Goal: Contribute content

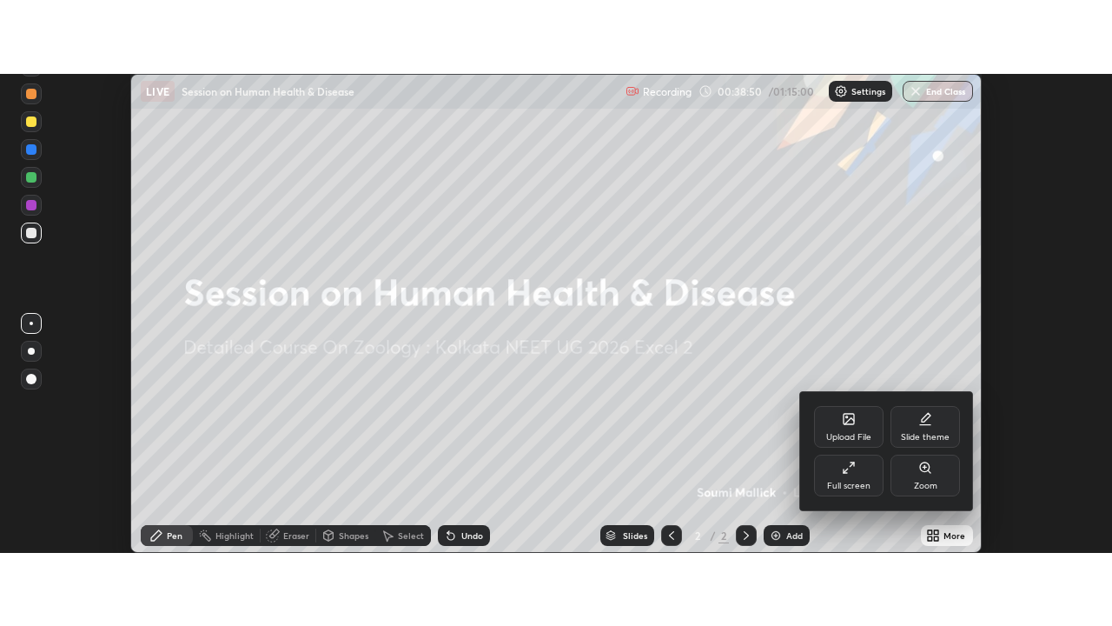
scroll to position [479, 1111]
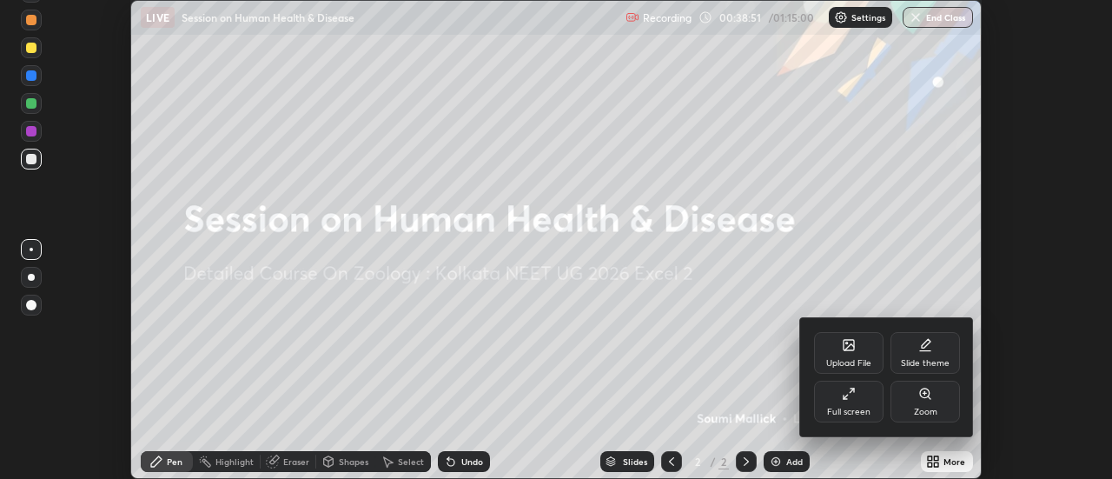
click at [852, 405] on div "Full screen" at bounding box center [849, 402] width 70 height 42
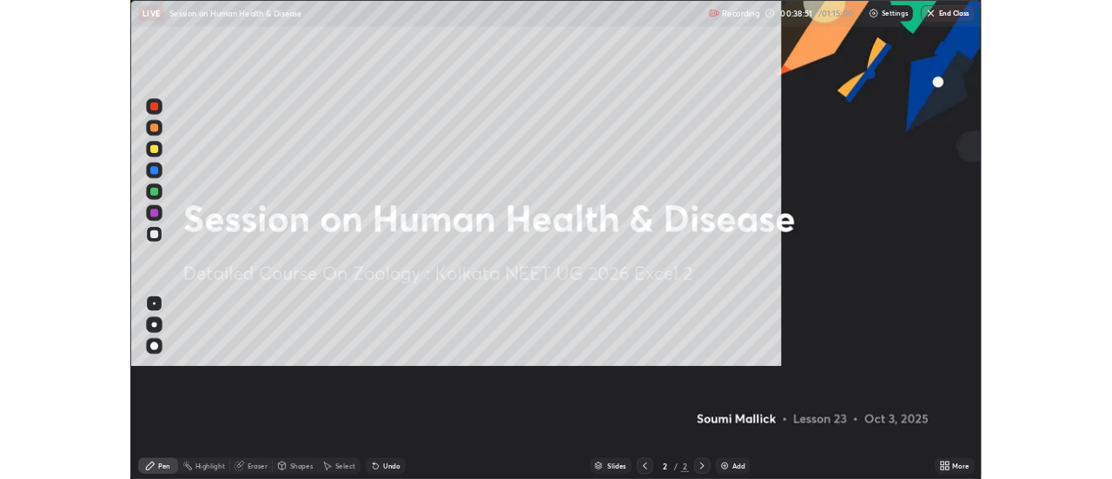
scroll to position [626, 1112]
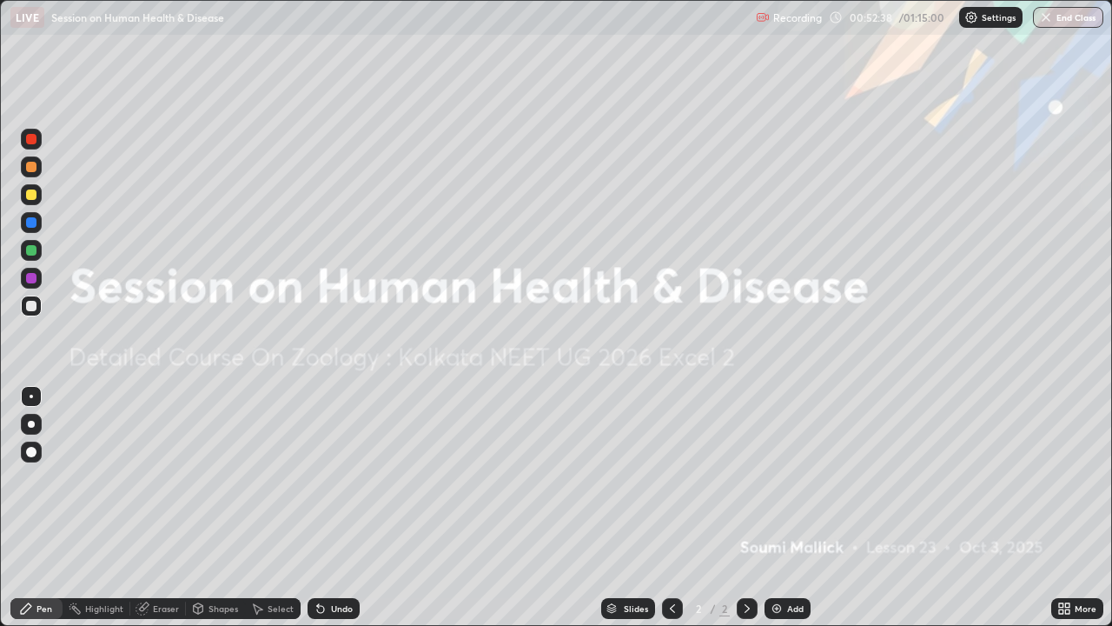
click at [1068, 478] on icon at bounding box center [1067, 605] width 4 height 4
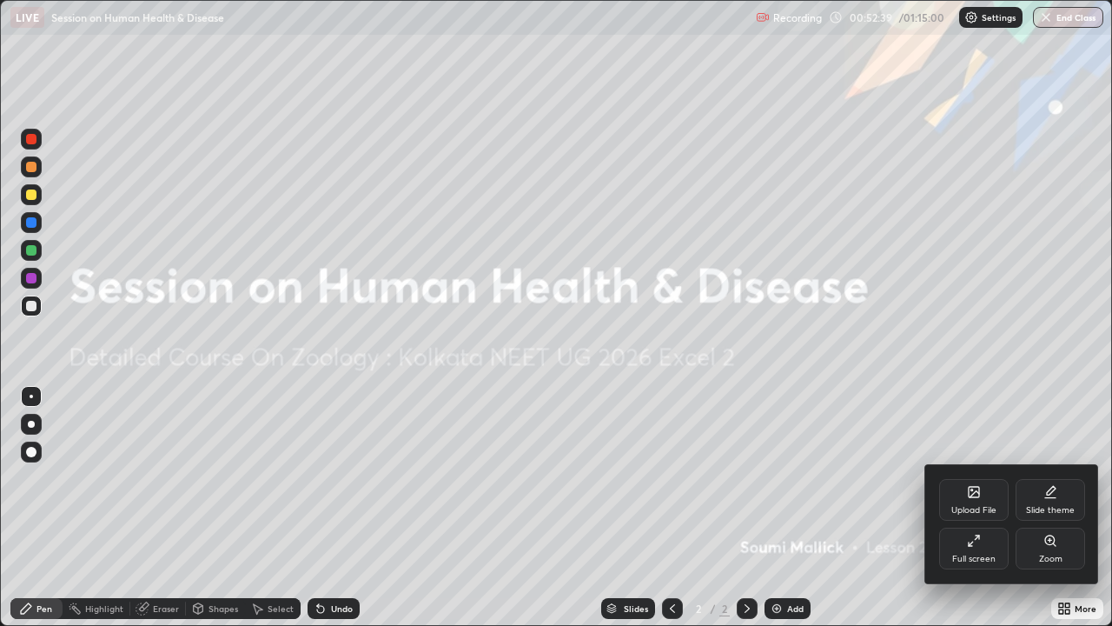
click at [974, 478] on div "Upload File" at bounding box center [974, 500] width 70 height 42
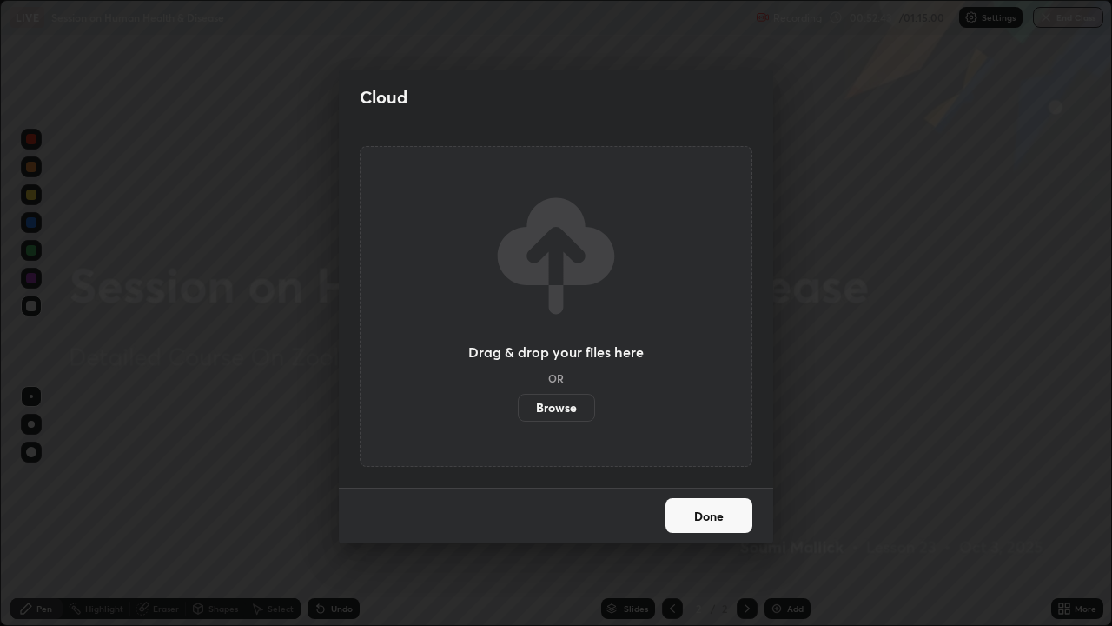
click at [567, 412] on label "Browse" at bounding box center [556, 408] width 77 height 28
click at [518, 412] on input "Browse" at bounding box center [518, 408] width 0 height 28
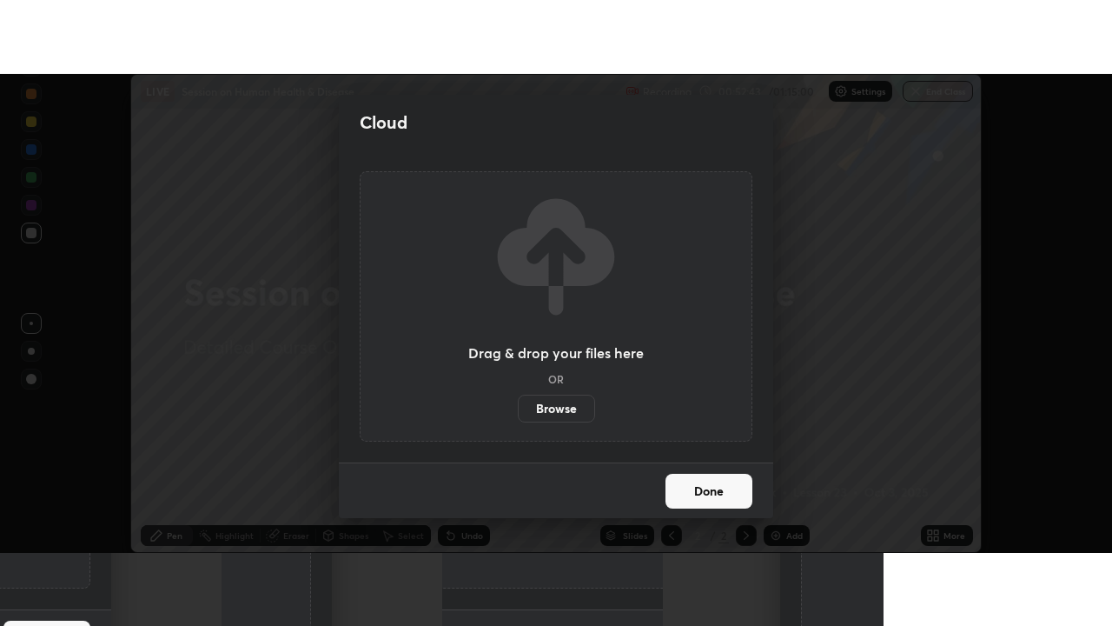
scroll to position [86416, 85782]
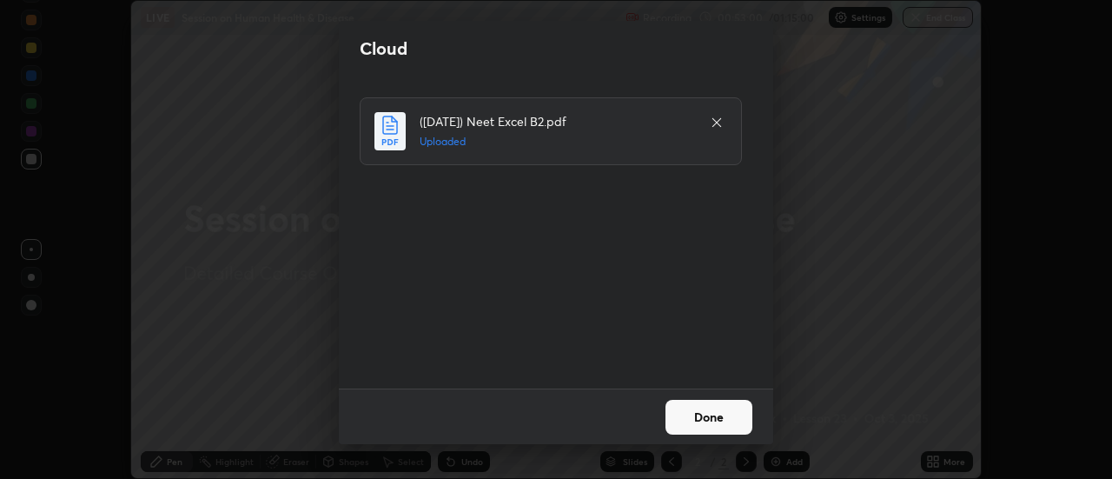
click at [690, 408] on button "Done" at bounding box center [709, 417] width 87 height 35
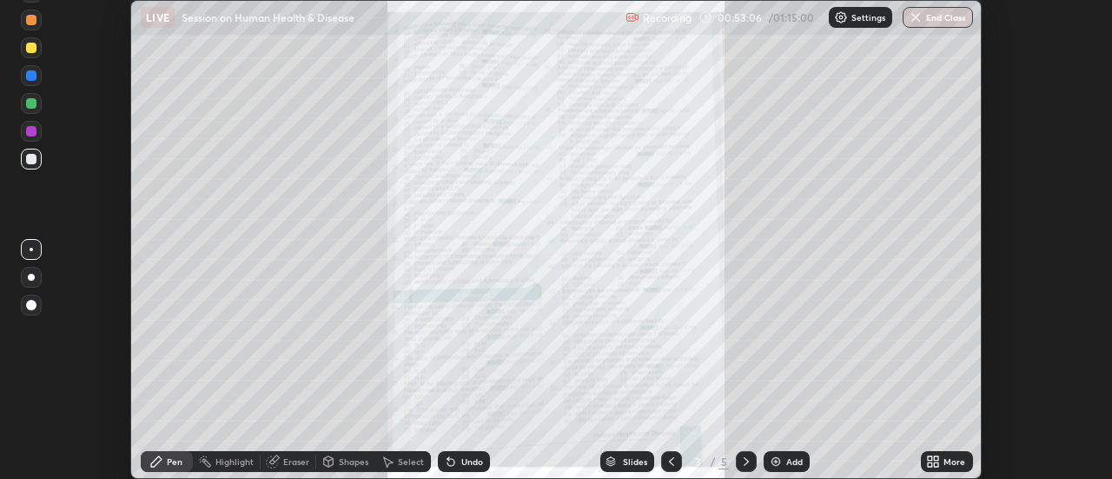
click at [937, 458] on icon at bounding box center [937, 458] width 4 height 4
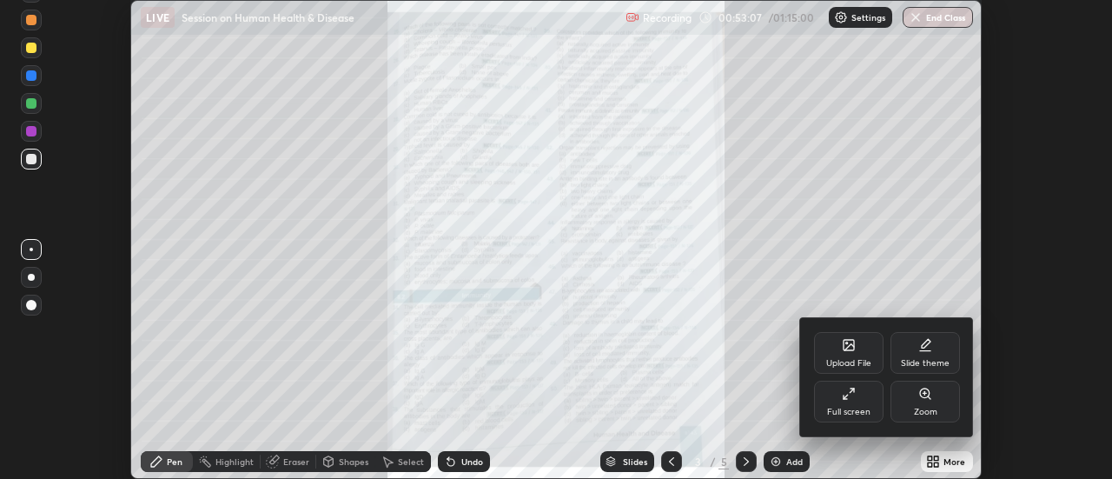
click at [851, 404] on div "Full screen" at bounding box center [849, 402] width 70 height 42
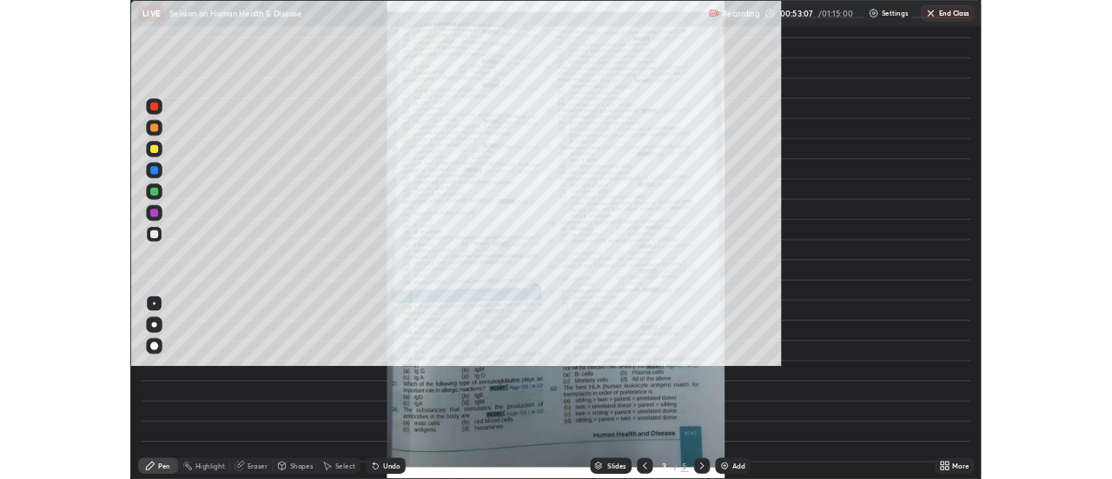
scroll to position [626, 1112]
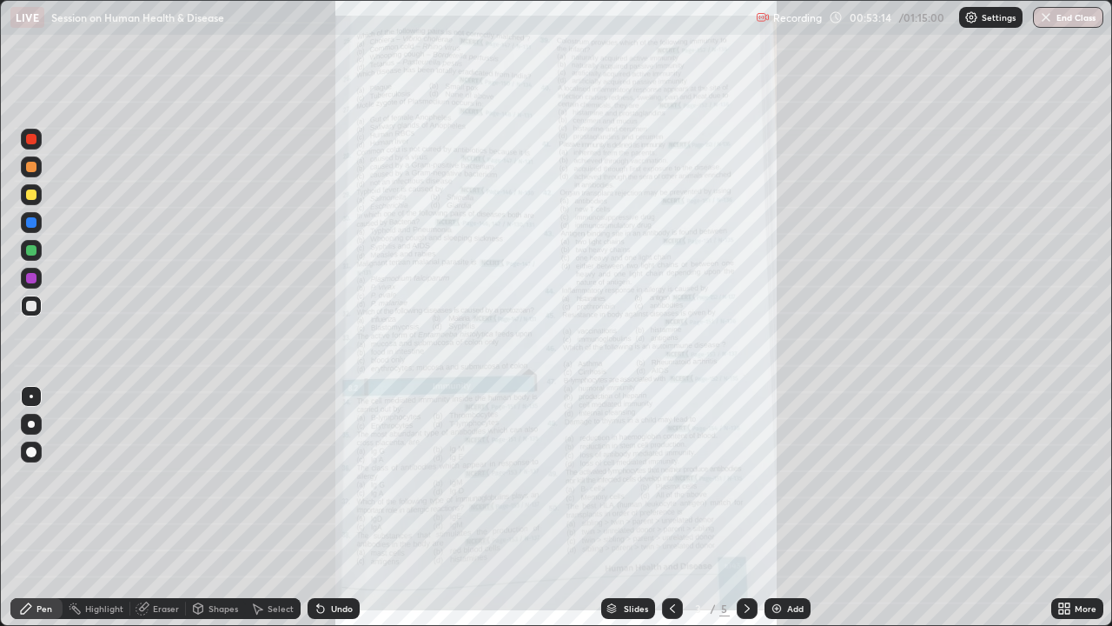
click at [1084, 478] on div "More" at bounding box center [1077, 608] width 52 height 21
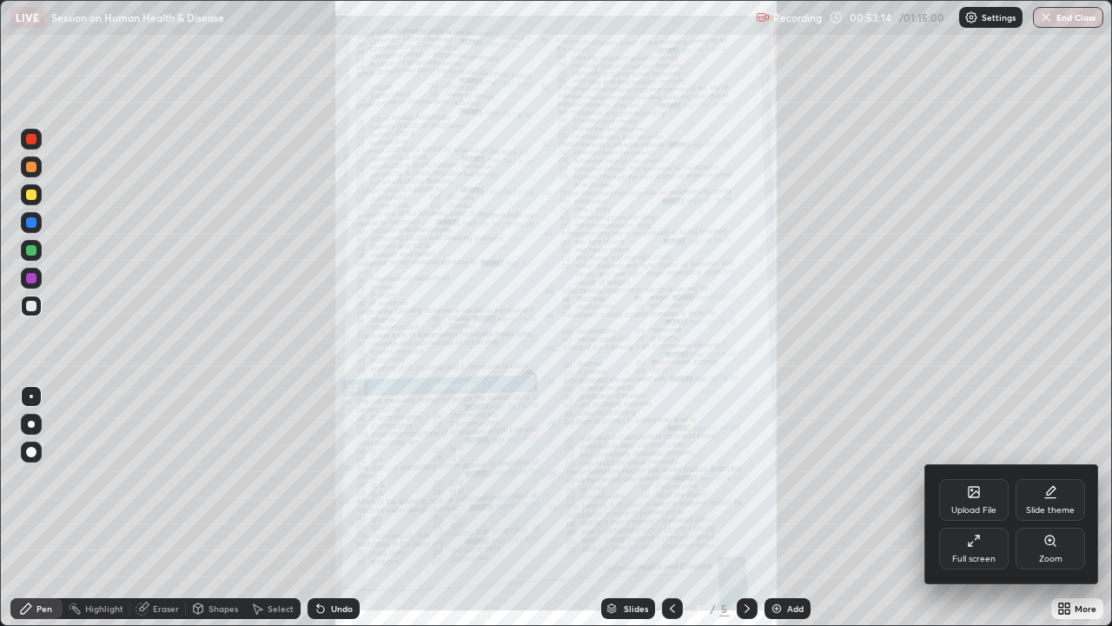
click at [1074, 478] on div at bounding box center [556, 313] width 1112 height 626
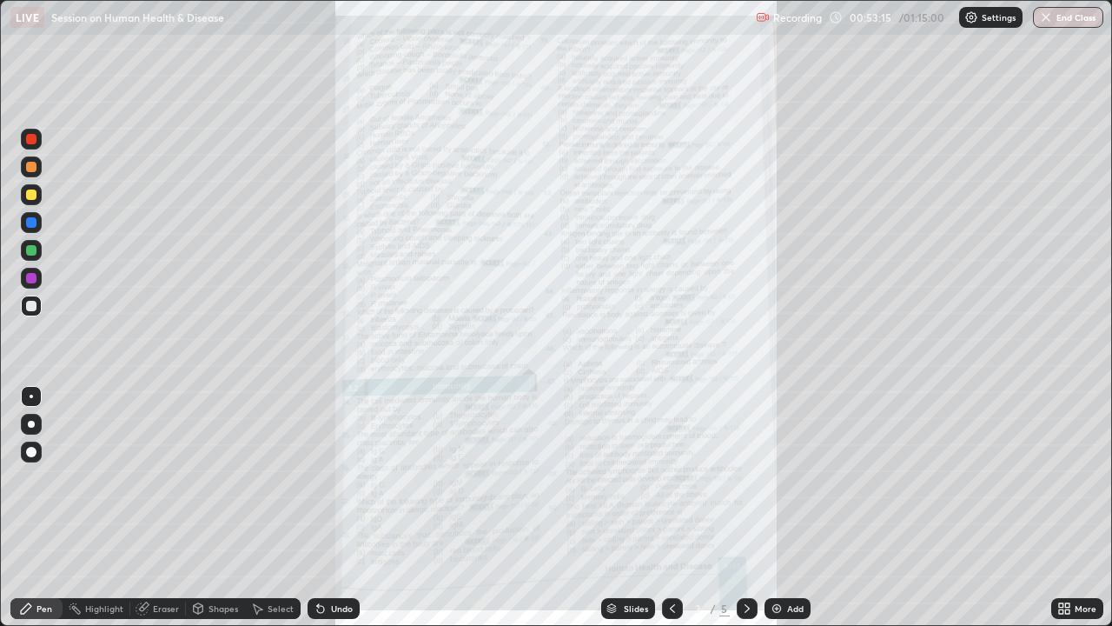
click at [1073, 478] on div "More" at bounding box center [1077, 608] width 52 height 21
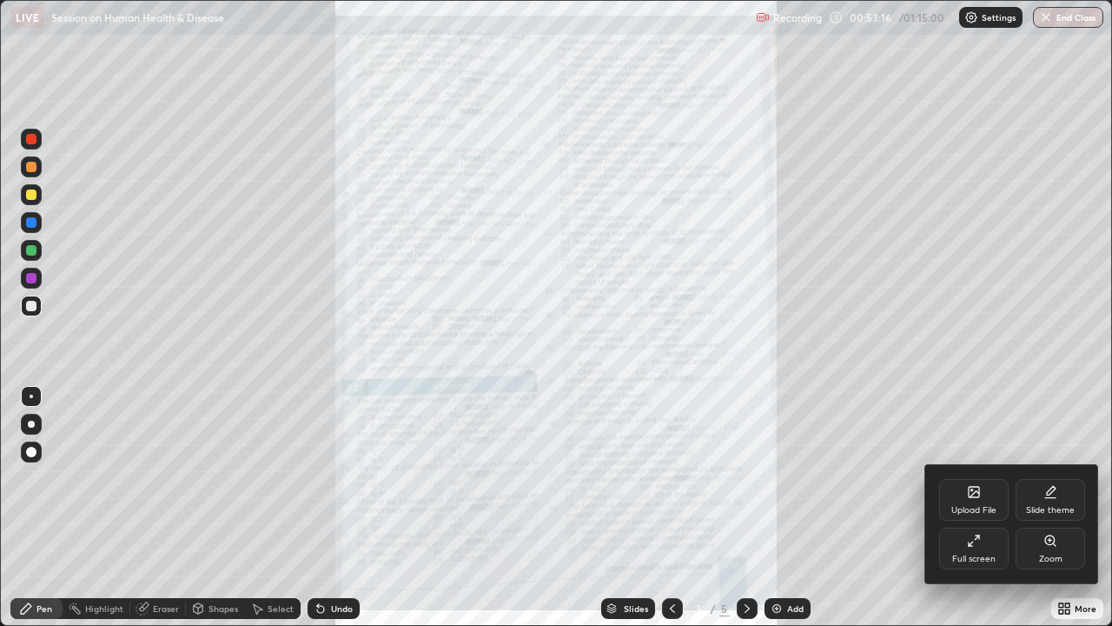
click at [1059, 478] on div "Zoom" at bounding box center [1050, 558] width 23 height 9
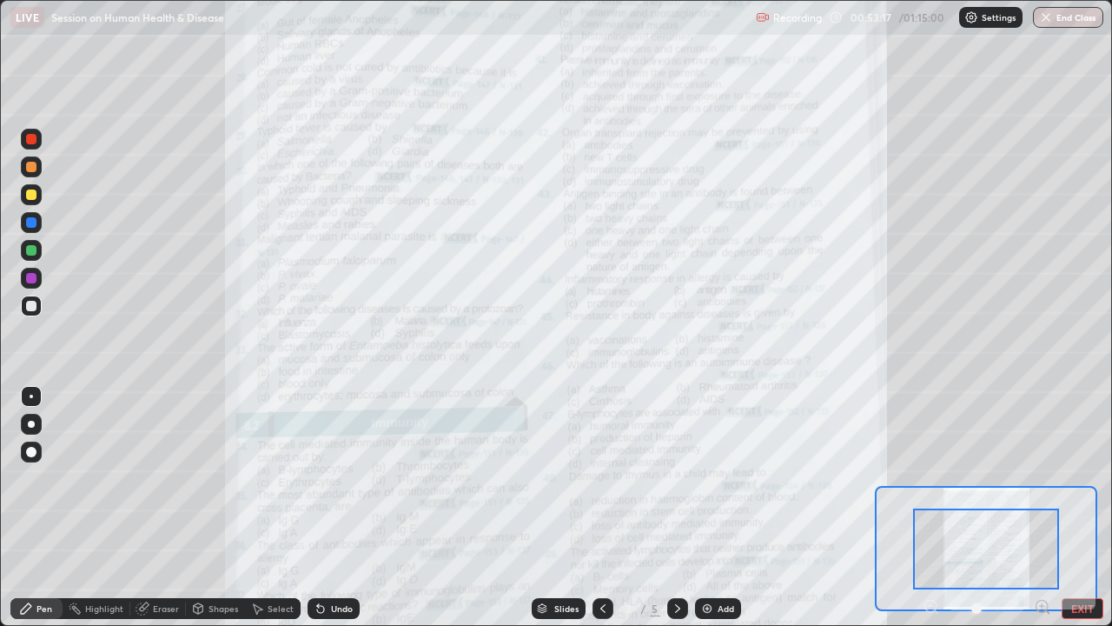
click at [1040, 478] on icon at bounding box center [1042, 606] width 4 height 0
click at [1037, 478] on icon at bounding box center [1042, 606] width 17 height 17
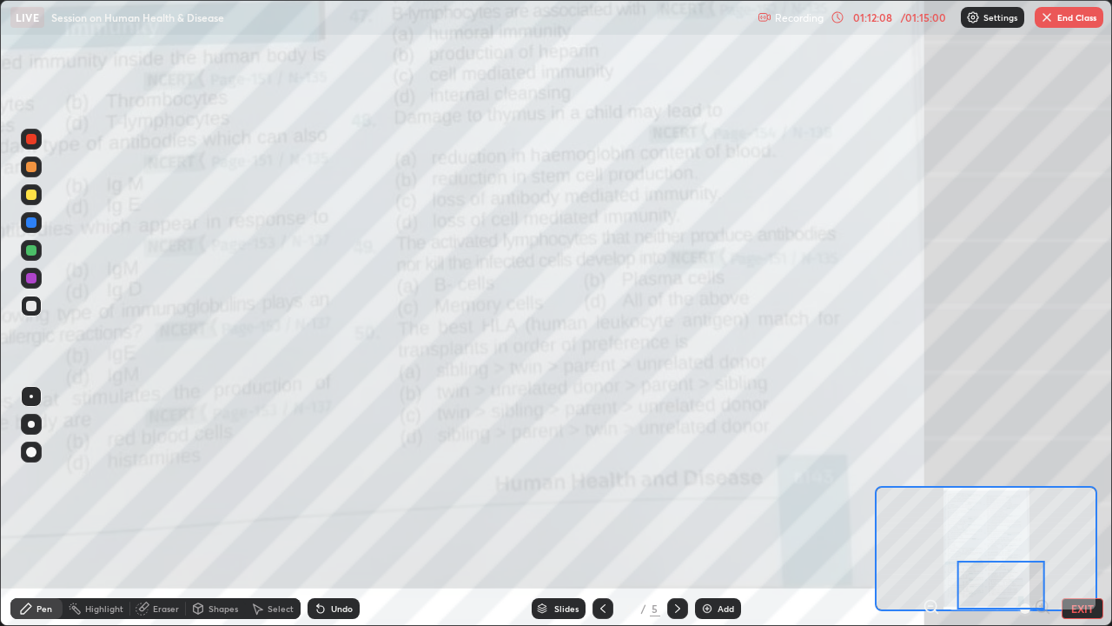
click at [1086, 478] on button "EXIT" at bounding box center [1083, 608] width 42 height 21
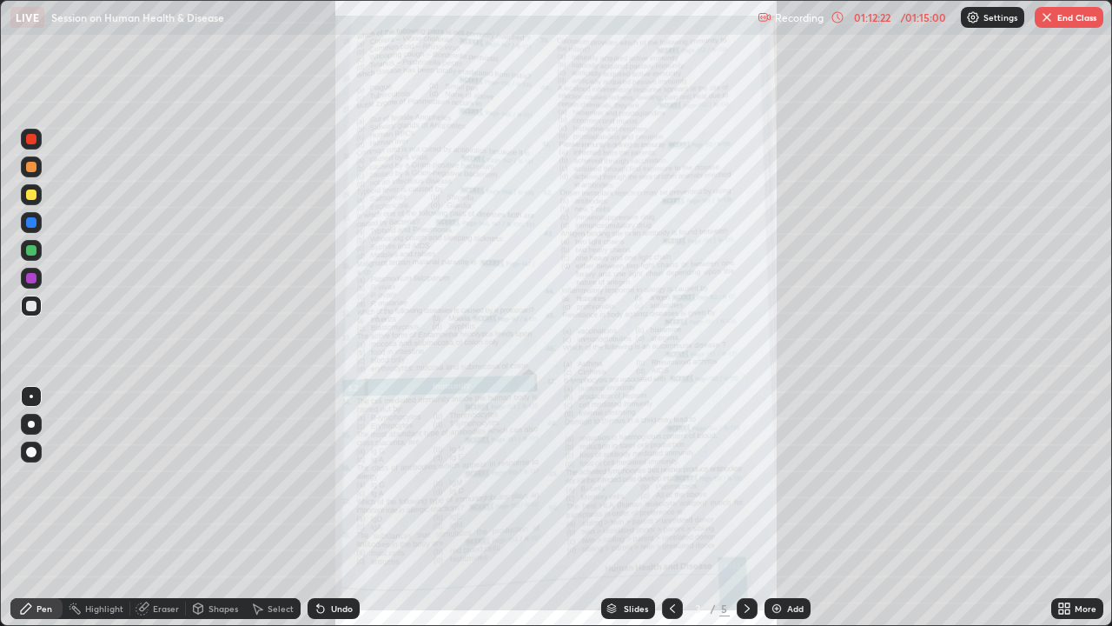
click at [1060, 20] on button "End Class" at bounding box center [1069, 17] width 69 height 21
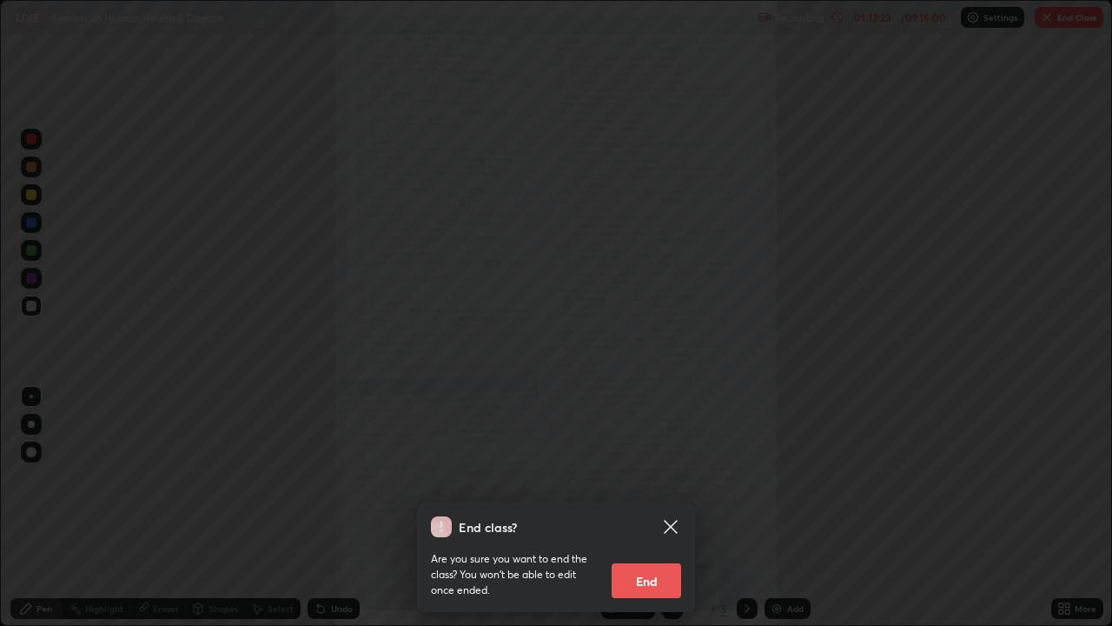
click at [663, 478] on button "End" at bounding box center [647, 580] width 70 height 35
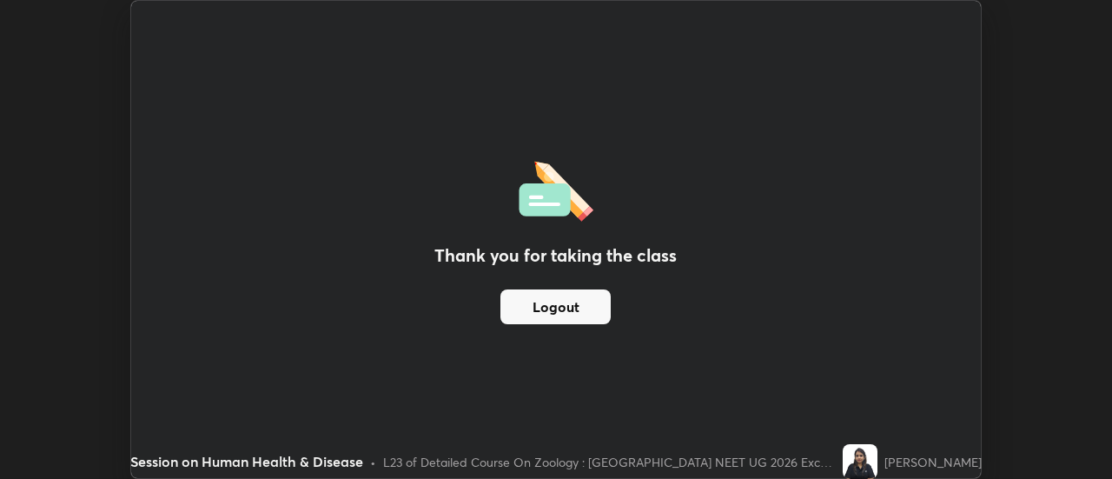
scroll to position [86416, 85782]
